Goal: Use online tool/utility: Utilize a website feature to perform a specific function

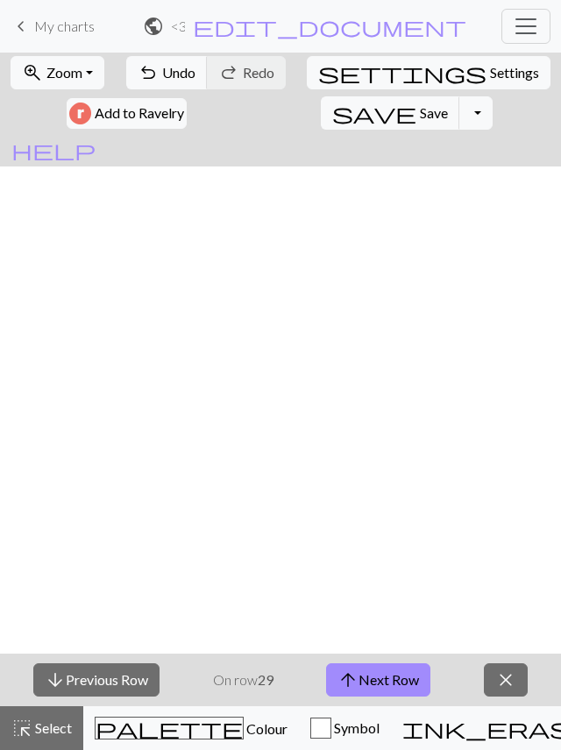
scroll to position [620, 0]
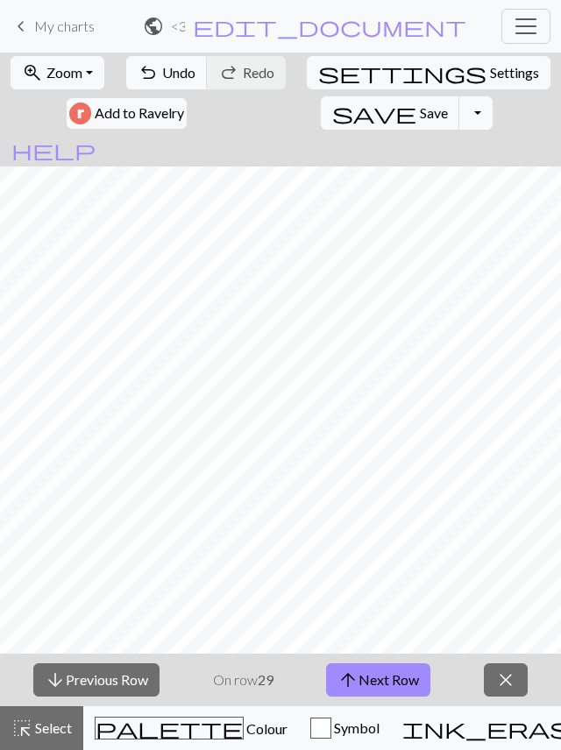
click at [368, 678] on button "arrow_upward Next Row" at bounding box center [378, 680] width 104 height 33
click at [372, 670] on button "arrow_upward Next Row" at bounding box center [378, 680] width 104 height 33
click at [94, 693] on button "arrow_downward Previous Row" at bounding box center [96, 680] width 126 height 33
click at [412, 677] on button "arrow_upward Next Row" at bounding box center [378, 680] width 104 height 33
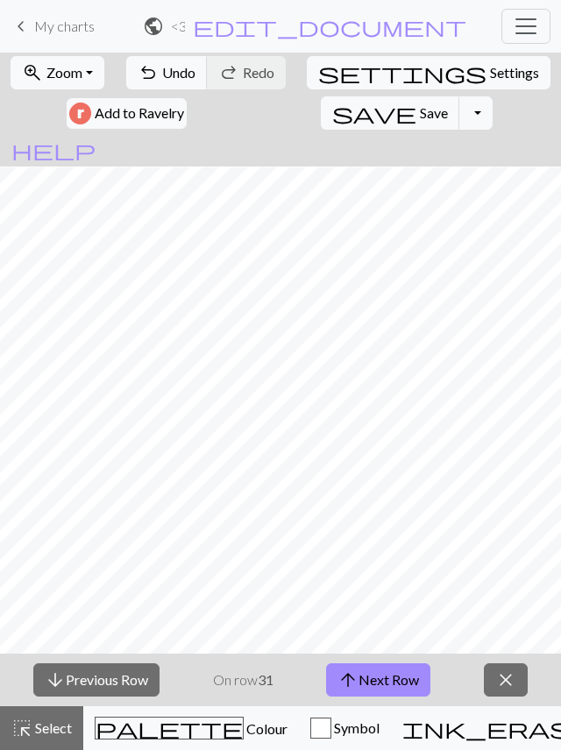
click at [411, 674] on button "arrow_upward Next Row" at bounding box center [378, 680] width 104 height 33
click at [364, 693] on button "arrow_upward Next Row" at bounding box center [378, 680] width 104 height 33
click at [402, 680] on button "arrow_upward Next Row" at bounding box center [378, 680] width 104 height 33
click at [387, 689] on button "arrow_upward Next Row" at bounding box center [378, 680] width 104 height 33
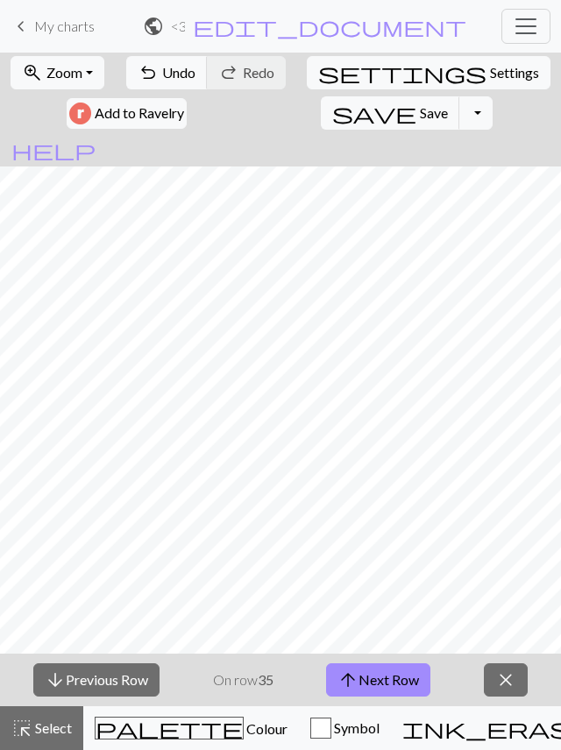
scroll to position [478, 0]
click at [105, 677] on button "arrow_downward Previous Row" at bounding box center [96, 680] width 126 height 33
click at [111, 682] on button "arrow_downward Previous Row" at bounding box center [96, 680] width 126 height 33
click at [112, 683] on button "arrow_downward Previous Row" at bounding box center [96, 680] width 126 height 33
click at [114, 680] on button "arrow_downward Previous Row" at bounding box center [96, 680] width 126 height 33
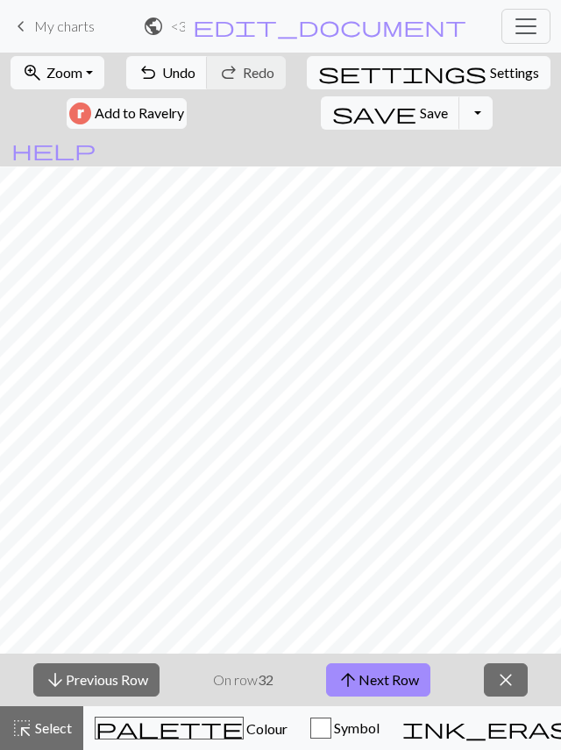
click at [112, 677] on button "arrow_downward Previous Row" at bounding box center [96, 680] width 126 height 33
click at [112, 678] on button "arrow_downward Previous Row" at bounding box center [96, 680] width 126 height 33
click at [381, 676] on button "arrow_upward Next Row" at bounding box center [378, 680] width 104 height 33
click at [362, 681] on button "arrow_upward Next Row" at bounding box center [378, 680] width 104 height 33
click at [397, 673] on button "arrow_upward Next Row" at bounding box center [378, 680] width 104 height 33
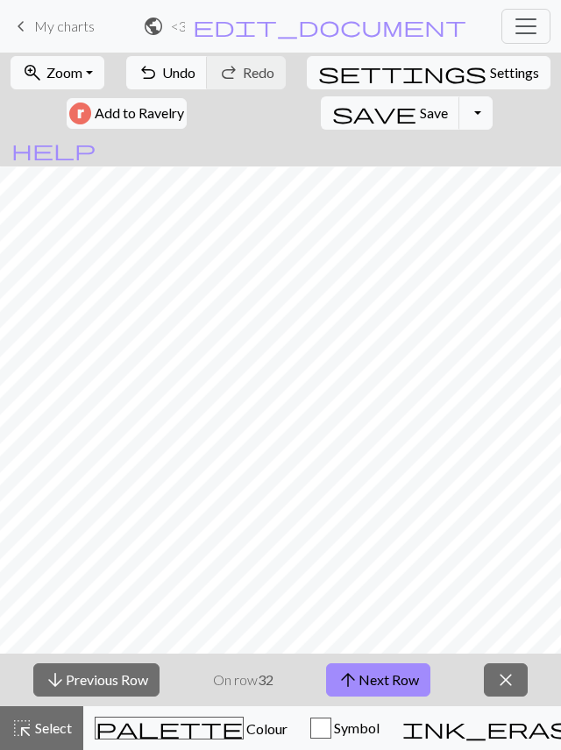
click at [411, 681] on button "arrow_upward Next Row" at bounding box center [378, 680] width 104 height 33
click at [399, 675] on button "arrow_upward Next Row" at bounding box center [378, 680] width 104 height 33
click at [361, 694] on button "arrow_upward Next Row" at bounding box center [378, 680] width 104 height 33
click at [408, 678] on button "arrow_upward Next Row" at bounding box center [378, 680] width 104 height 33
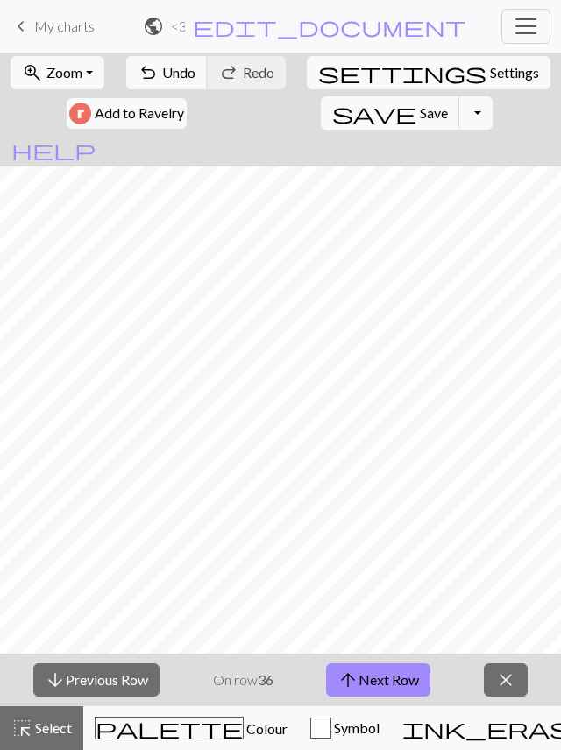
click at [397, 693] on button "arrow_upward Next Row" at bounding box center [378, 680] width 104 height 33
click at [401, 677] on button "arrow_upward Next Row" at bounding box center [378, 680] width 104 height 33
click at [127, 677] on button "arrow_downward Previous Row" at bounding box center [96, 680] width 126 height 33
click at [391, 708] on button "ink_eraser Erase Erase" at bounding box center [525, 728] width 269 height 44
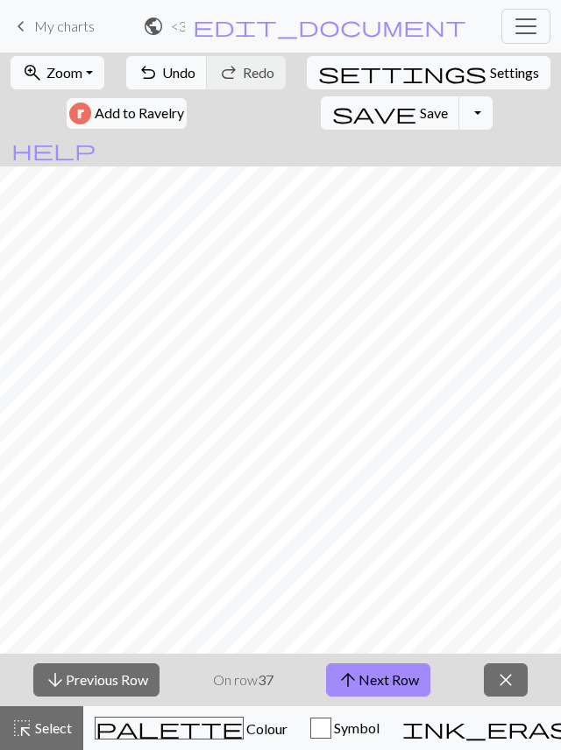
click at [405, 673] on button "arrow_upward Next Row" at bounding box center [378, 680] width 104 height 33
click at [400, 676] on button "arrow_upward Next Row" at bounding box center [378, 680] width 104 height 33
click at [373, 664] on button "arrow_upward Next Row" at bounding box center [378, 680] width 104 height 33
click at [397, 681] on button "arrow_upward Next Row" at bounding box center [378, 680] width 104 height 33
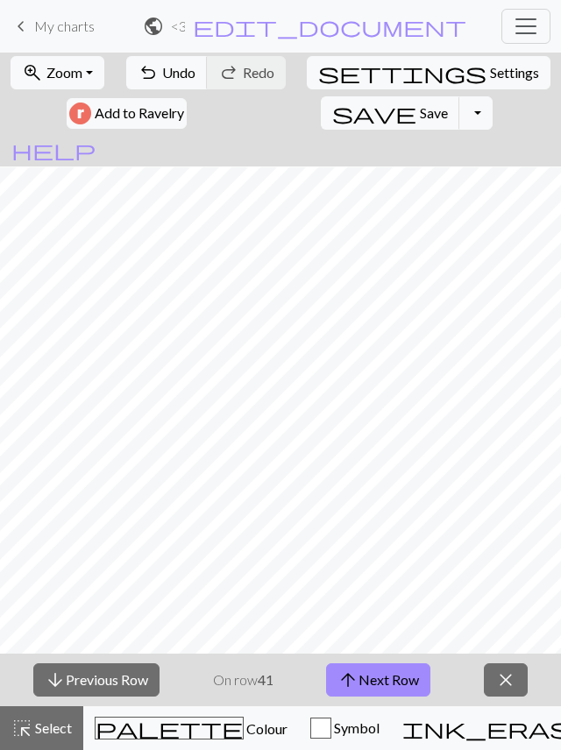
click at [391, 678] on button "arrow_upward Next Row" at bounding box center [378, 680] width 104 height 33
click at [404, 682] on button "arrow_upward Next Row" at bounding box center [378, 680] width 104 height 33
click at [361, 687] on button "arrow_upward Next Row" at bounding box center [378, 680] width 104 height 33
click at [377, 676] on button "arrow_upward Next Row" at bounding box center [378, 680] width 104 height 33
click at [367, 668] on button "arrow_upward Next Row" at bounding box center [378, 680] width 104 height 33
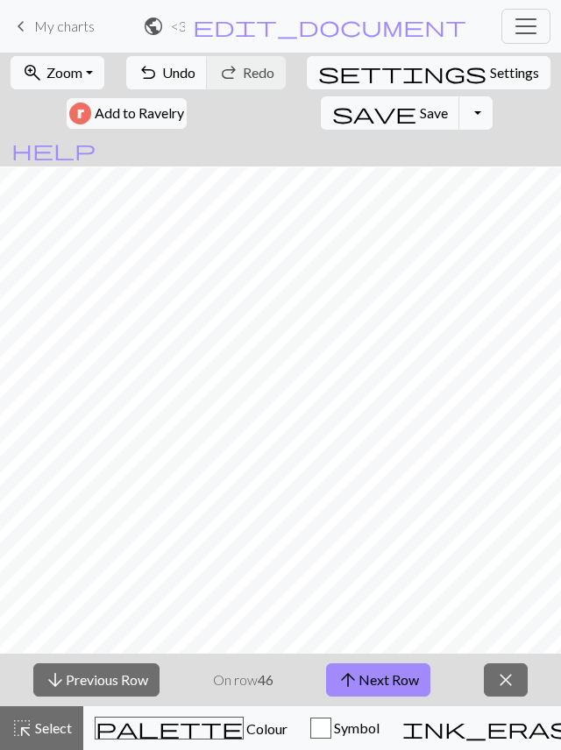
click at [396, 683] on button "arrow_upward Next Row" at bounding box center [378, 680] width 104 height 33
click at [394, 666] on button "arrow_upward Next Row" at bounding box center [378, 680] width 104 height 33
click at [393, 677] on button "arrow_upward Next Row" at bounding box center [378, 680] width 104 height 33
click at [399, 678] on button "arrow_upward Next Row" at bounding box center [378, 680] width 104 height 33
